Goal: Find specific page/section: Find specific page/section

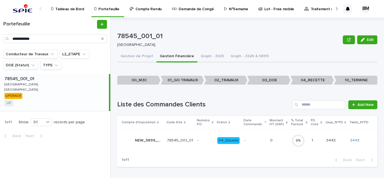
click at [82, 73] on div "Conducteur de Travaux L2_ETAPE DOE (Statut) TYPE" at bounding box center [55, 62] width 110 height 24
click at [140, 59] on button "Gestion de Projet" at bounding box center [136, 57] width 39 height 12
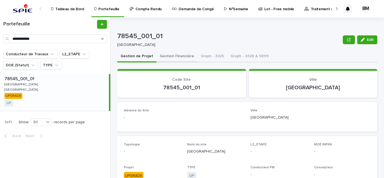
click at [173, 58] on button "Gestion Financière" at bounding box center [176, 57] width 41 height 12
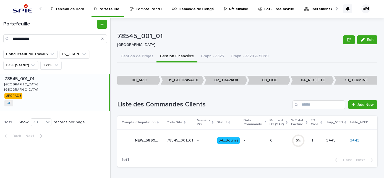
click at [66, 98] on div "78545_001_01 78545_001_01 GUYANCOURT GUYANCOURT GUYANCOURT GUYANCOURT UPGRADE U…" at bounding box center [54, 92] width 109 height 37
click at [84, 99] on div "78545_001_01 78545_001_01 GUYANCOURT GUYANCOURT GUYANCOURT GUYANCOURT UPGRADE U…" at bounding box center [54, 92] width 109 height 37
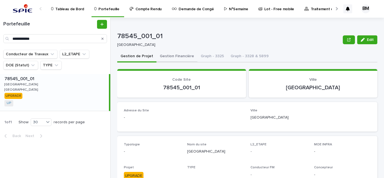
click at [163, 57] on button "Gestion Financière" at bounding box center [176, 57] width 41 height 12
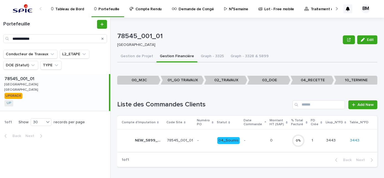
scroll to position [1, 0]
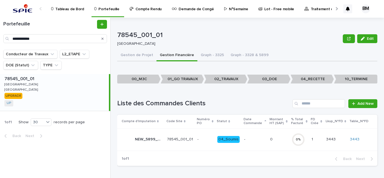
click at [256, 138] on p "-" at bounding box center [254, 139] width 21 height 5
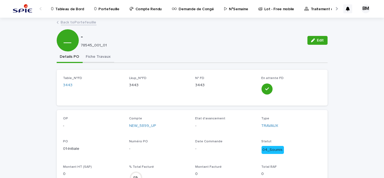
click at [96, 59] on button "Fiche Travaux" at bounding box center [98, 57] width 31 height 12
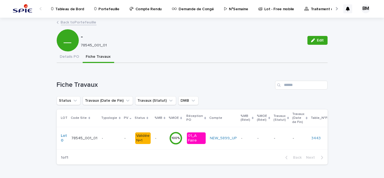
drag, startPoint x: 107, startPoint y: 45, endPoint x: 80, endPoint y: 44, distance: 27.4
click at [81, 44] on p "78545_001_01" at bounding box center [191, 45] width 220 height 5
copy p "78545_001_01"
click at [104, 10] on p "Portefeuille" at bounding box center [108, 6] width 21 height 12
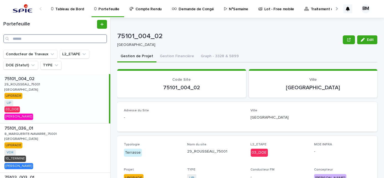
click at [84, 37] on input "Search" at bounding box center [55, 38] width 104 height 9
paste input "**********"
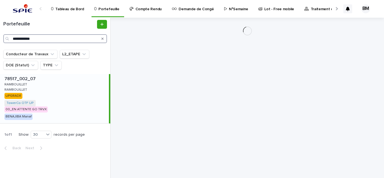
type input "**********"
drag, startPoint x: 77, startPoint y: 82, endPoint x: 101, endPoint y: 75, distance: 25.2
click at [77, 82] on div "78517_002_07 78517_002_07 RAMBOUILLET RAMBOUILLET RAMBOUILLET RAMBOUILLET UPGRA…" at bounding box center [54, 98] width 109 height 49
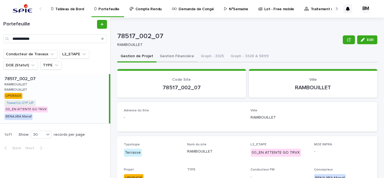
click at [169, 57] on button "Gestion Financière" at bounding box center [176, 57] width 41 height 12
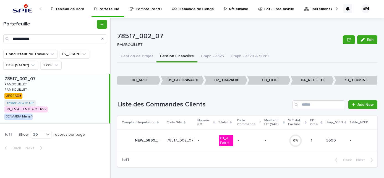
click at [188, 141] on p "78517_002_07" at bounding box center [180, 140] width 27 height 5
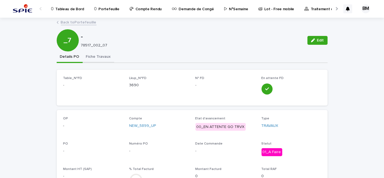
click at [106, 59] on button "Fiche Travaux" at bounding box center [98, 57] width 31 height 12
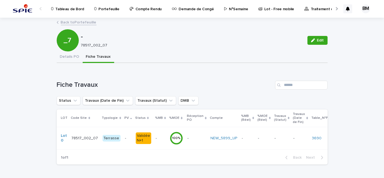
click at [157, 133] on td "- -" at bounding box center [160, 138] width 14 height 22
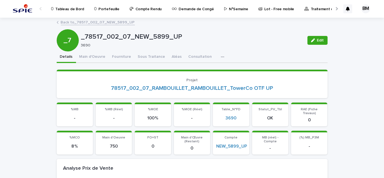
click at [89, 24] on link "Back to _78517_002_07_NEW_5899_UP" at bounding box center [98, 22] width 74 height 6
